Goal: Information Seeking & Learning: Learn about a topic

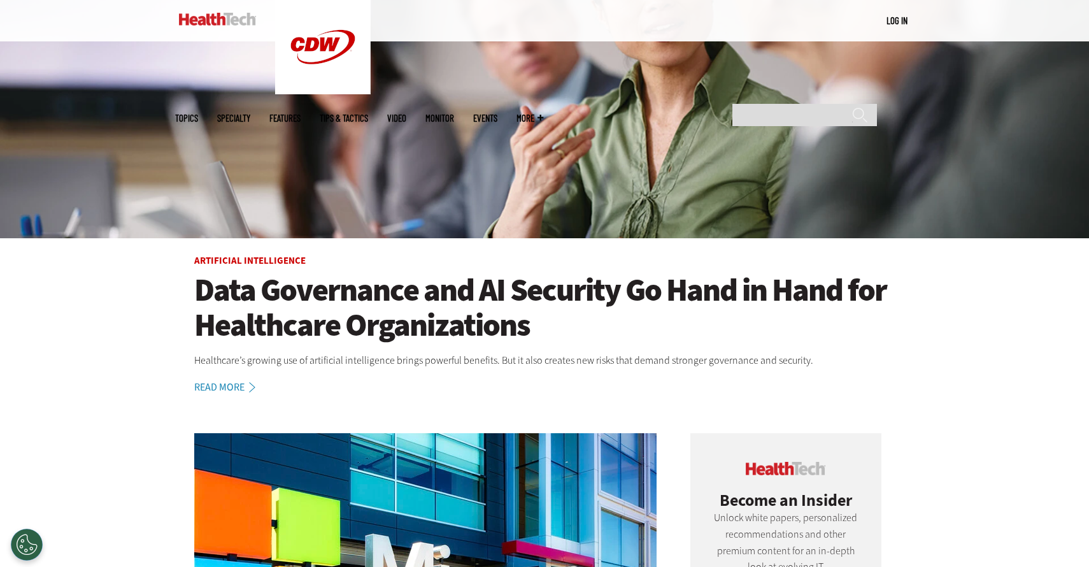
scroll to position [254, 0]
click at [301, 113] on link "Features" at bounding box center [284, 118] width 31 height 10
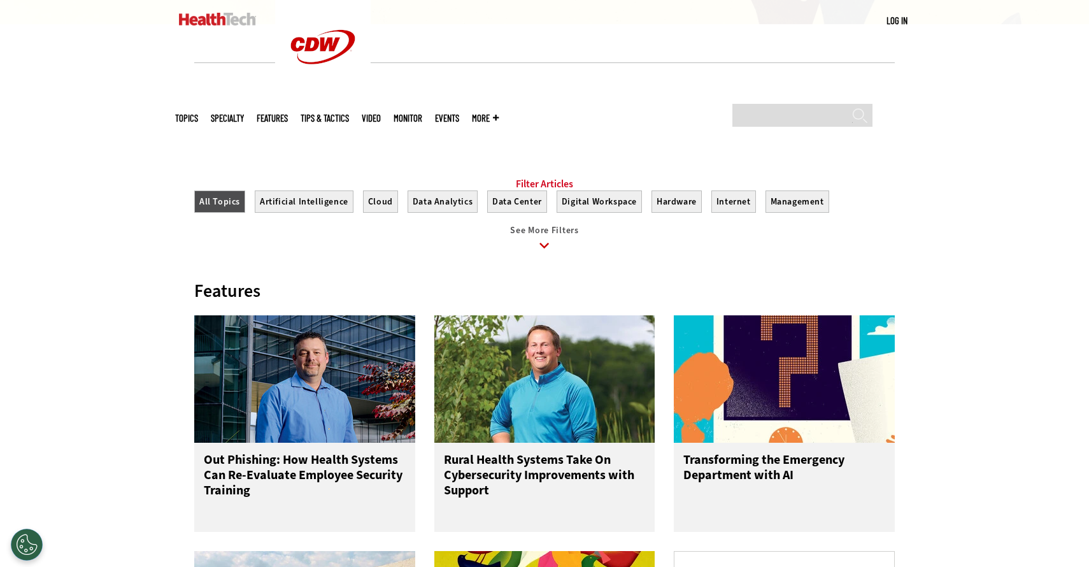
scroll to position [390, 0]
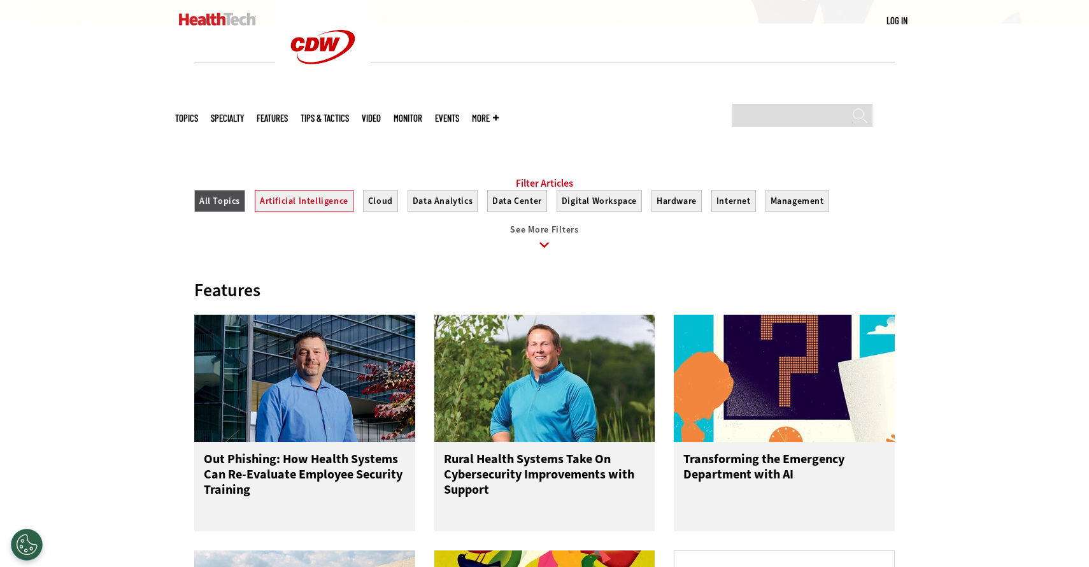
click at [335, 212] on button "Artificial Intelligence" at bounding box center [304, 201] width 99 height 22
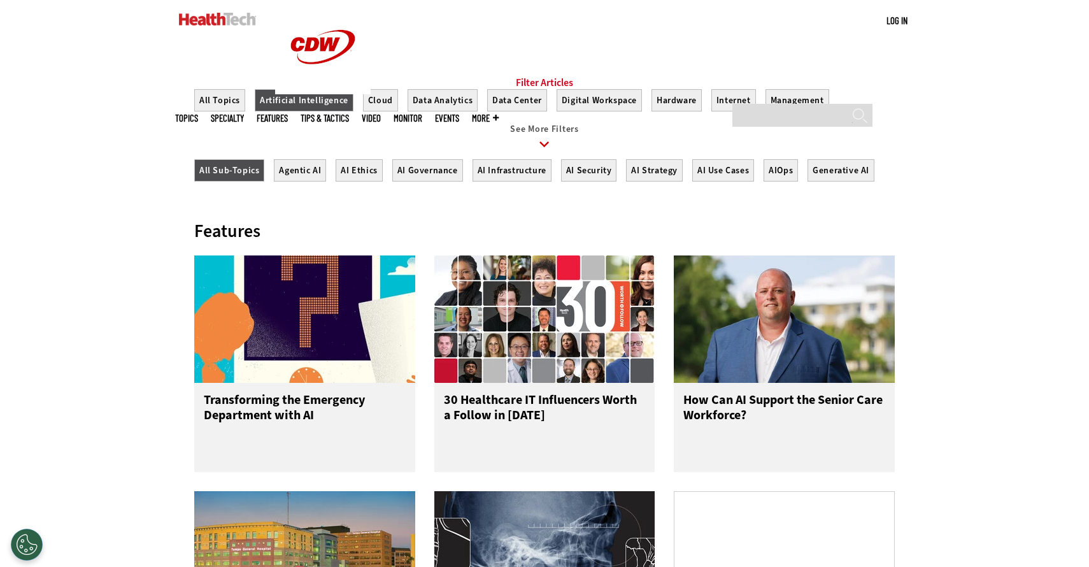
scroll to position [512, 0]
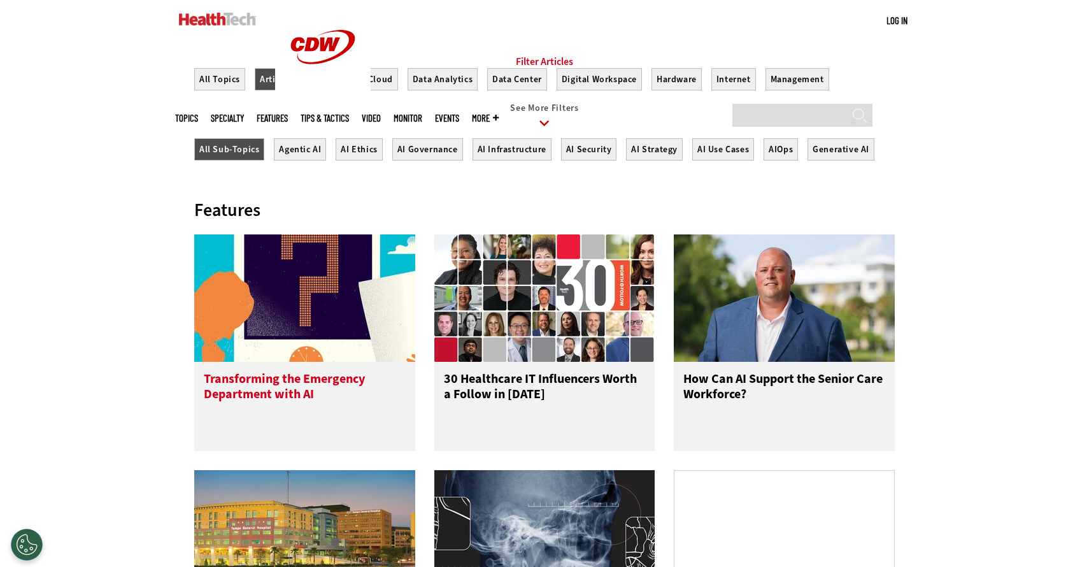
click at [346, 392] on h3 "Transforming the Emergency Department with AI" at bounding box center [305, 396] width 202 height 51
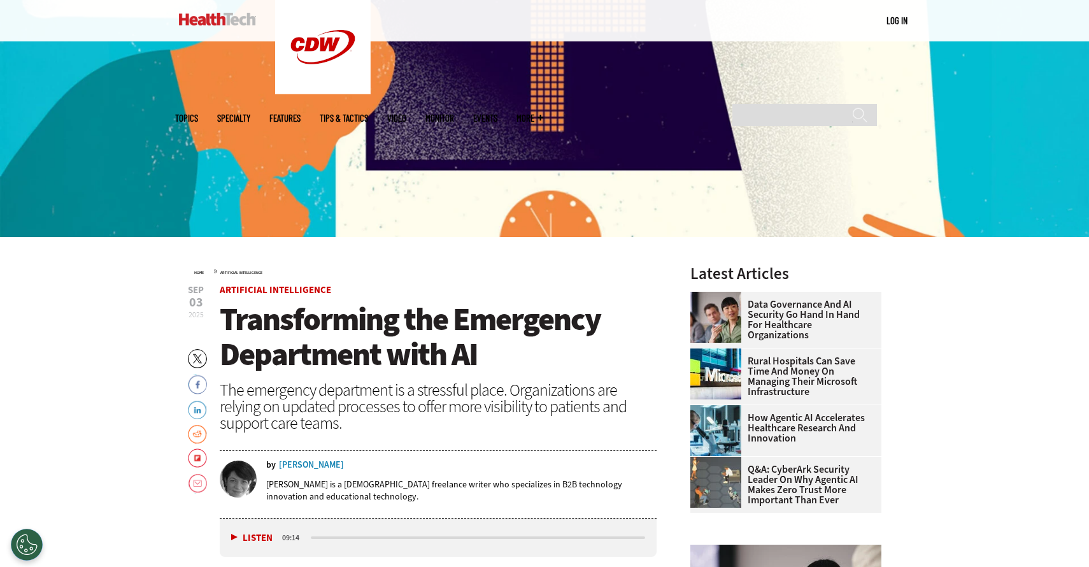
scroll to position [258, 0]
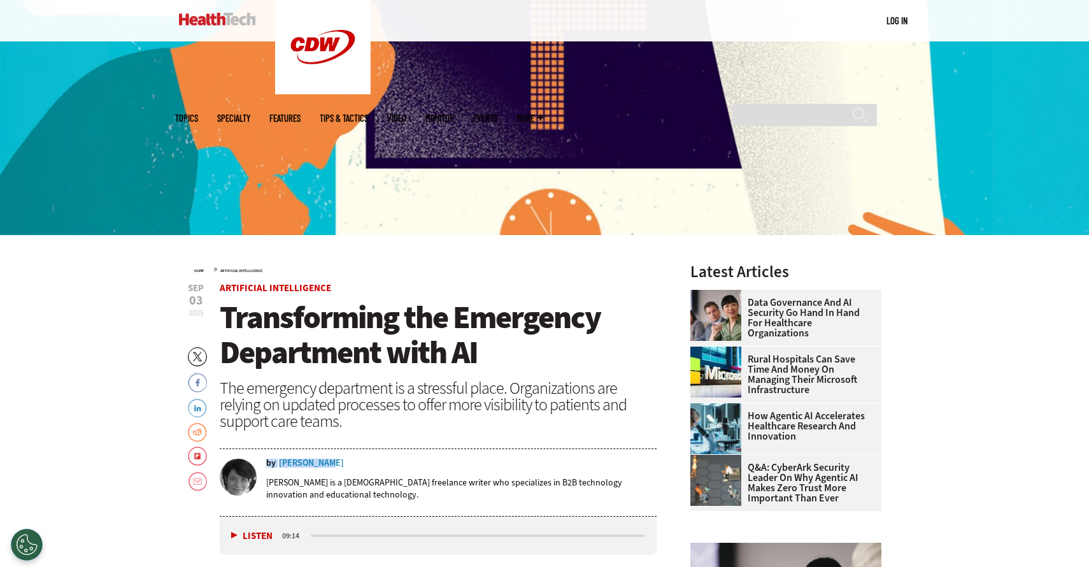
drag, startPoint x: 336, startPoint y: 464, endPoint x: 325, endPoint y: 461, distance: 11.9
click at [325, 461] on div "by Erika Gimbel" at bounding box center [461, 463] width 390 height 9
copy div "by Erika Gimbe"
